Goal: Transaction & Acquisition: Subscribe to service/newsletter

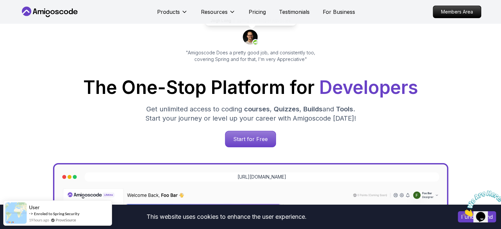
scroll to position [51, 0]
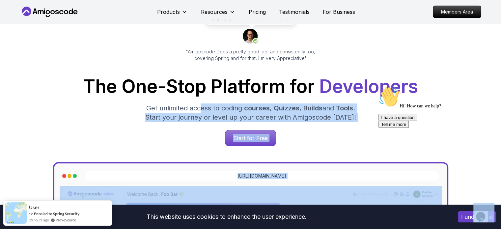
drag, startPoint x: 574, startPoint y: 187, endPoint x: 379, endPoint y: 123, distance: 204.5
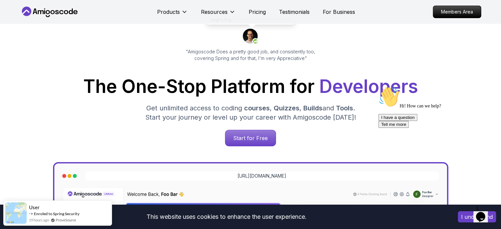
click at [379, 123] on div "Hi! How can we help? I have a question Tell me more" at bounding box center [437, 106] width 118 height 41
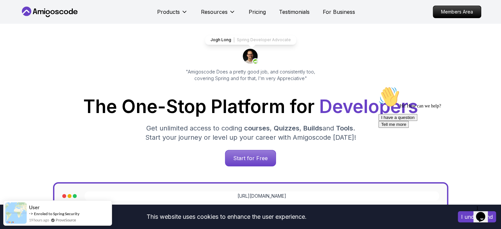
scroll to position [0, 0]
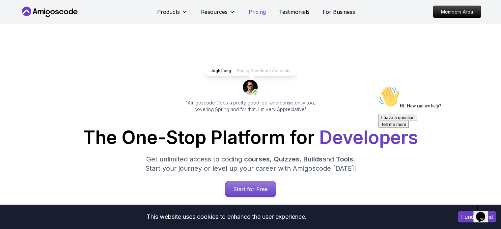
click at [253, 11] on p "Pricing" at bounding box center [256, 12] width 17 height 8
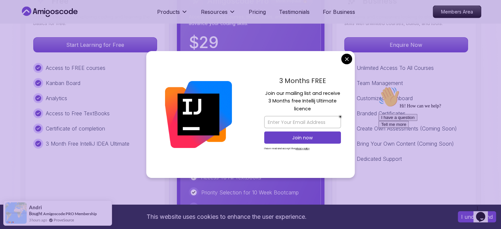
scroll to position [1558, 0]
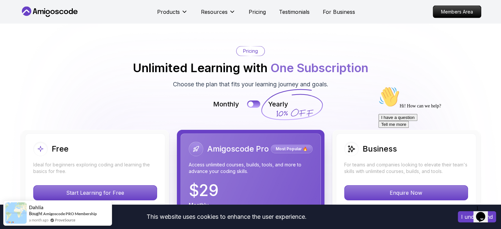
scroll to position [1411, 0]
click at [253, 103] on button at bounding box center [253, 104] width 14 height 8
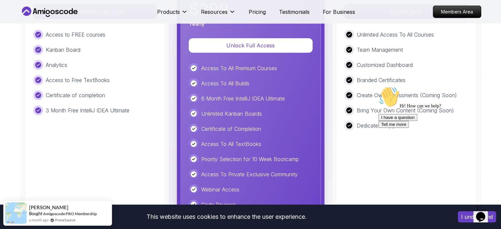
scroll to position [1599, 0]
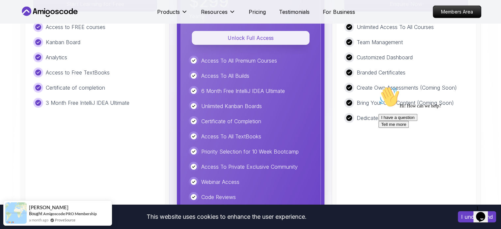
click at [257, 36] on p "Unlock Full Access" at bounding box center [250, 38] width 103 height 8
